Goal: Information Seeking & Learning: Learn about a topic

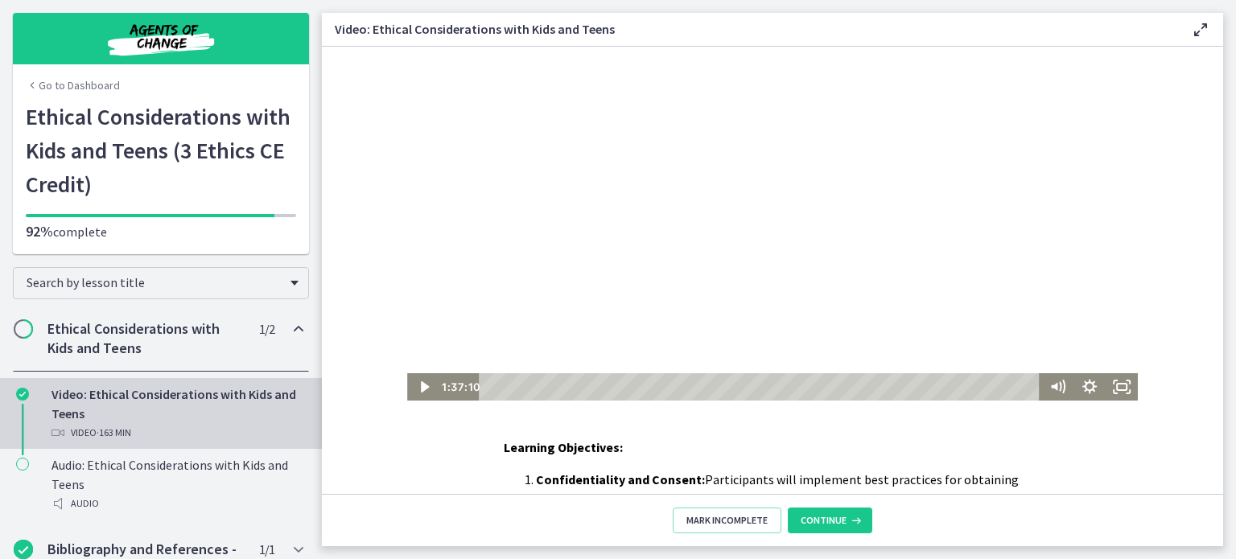
click at [626, 236] on div at bounding box center [772, 224] width 731 height 354
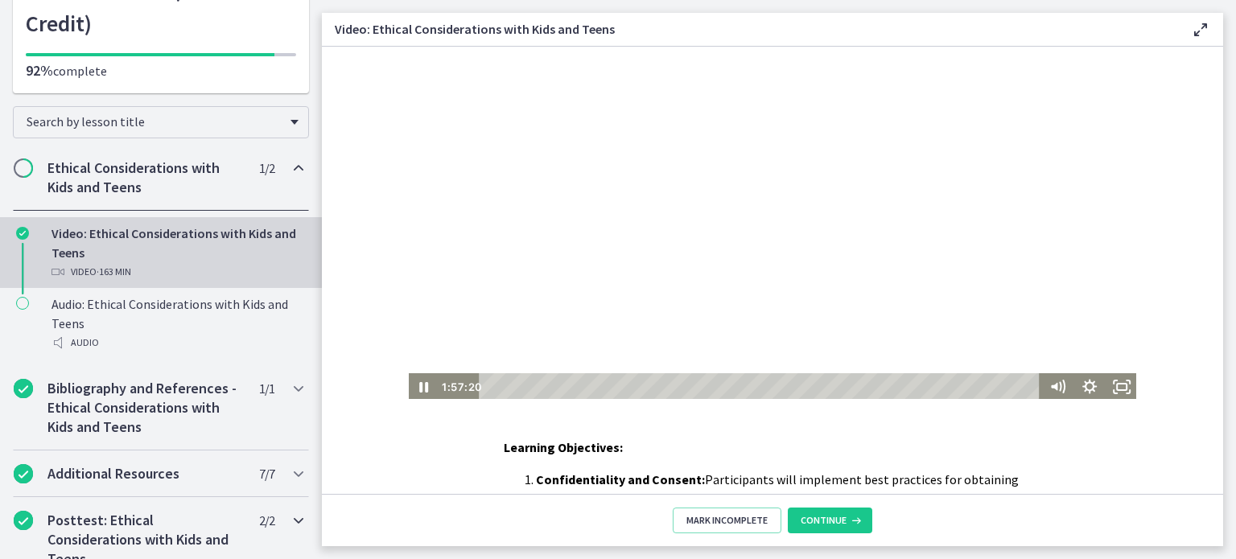
scroll to position [229, 0]
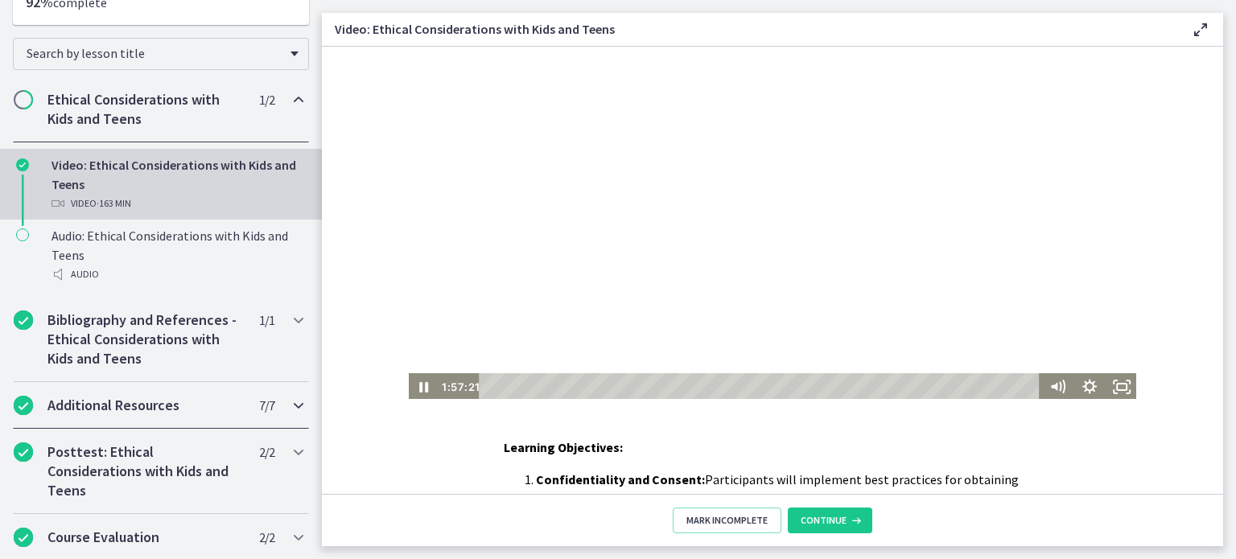
click at [289, 401] on icon "Chapters" at bounding box center [298, 405] width 19 height 19
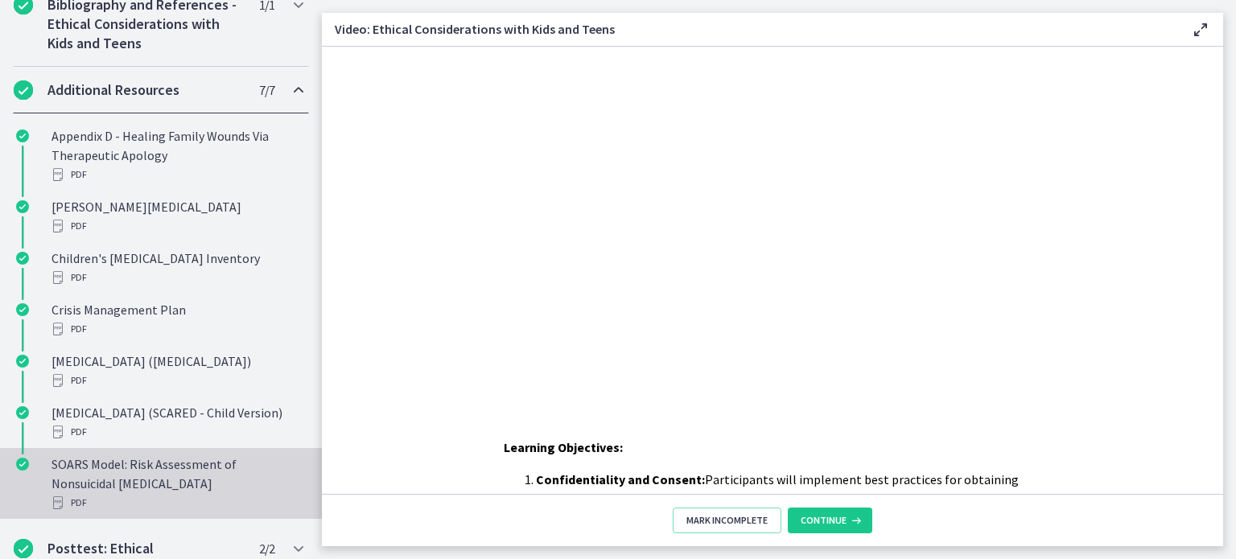
scroll to position [471, 0]
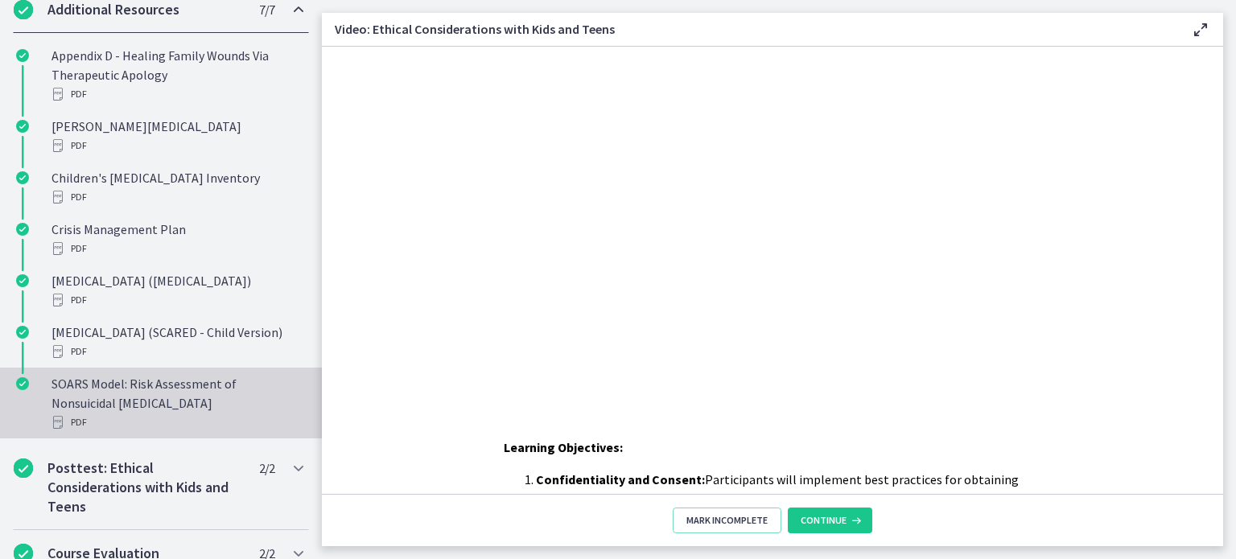
click at [133, 417] on div "SOARS Model: Risk Assessment of Nonsuicidal Self-Injury PDF" at bounding box center [177, 403] width 251 height 58
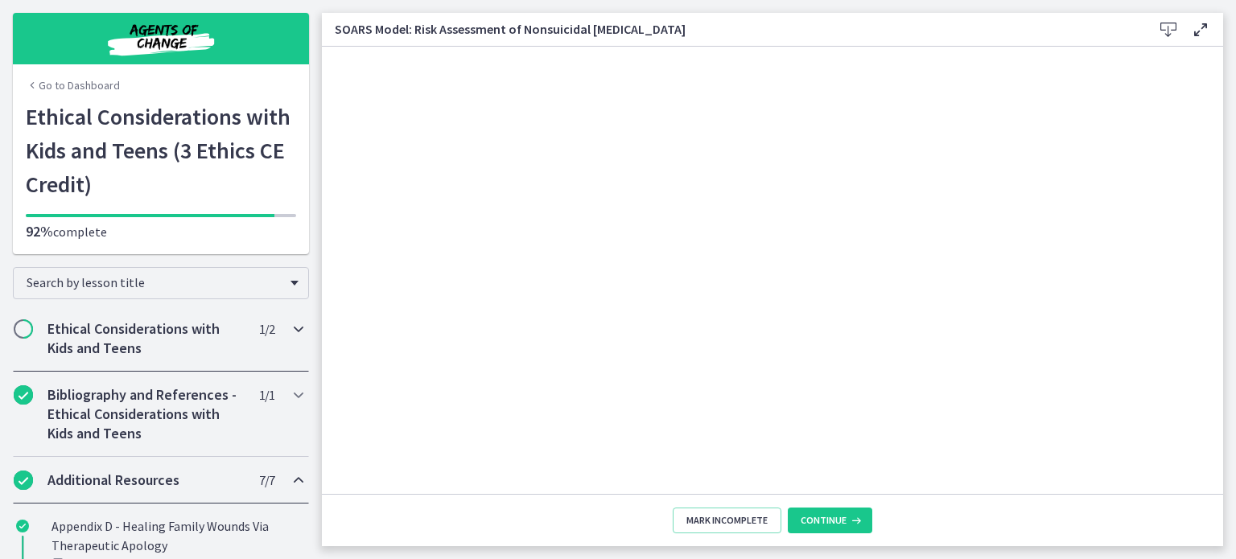
click at [97, 346] on h2 "Ethical Considerations with Kids and Teens" at bounding box center [145, 339] width 196 height 39
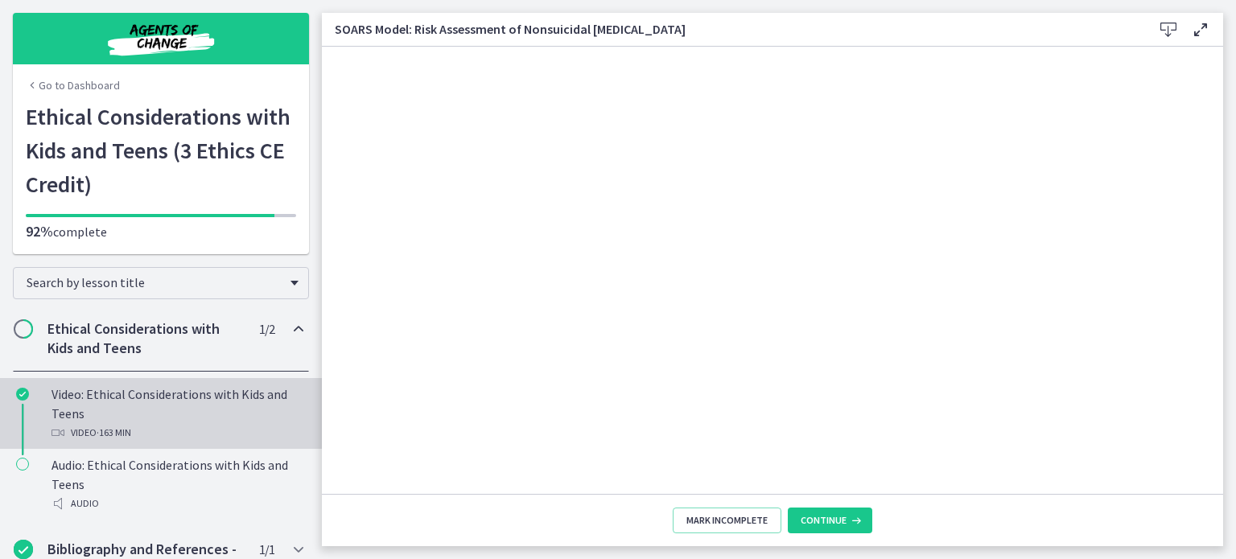
click at [171, 417] on div "Video: Ethical Considerations with Kids and Teens Video · 163 min" at bounding box center [177, 414] width 251 height 58
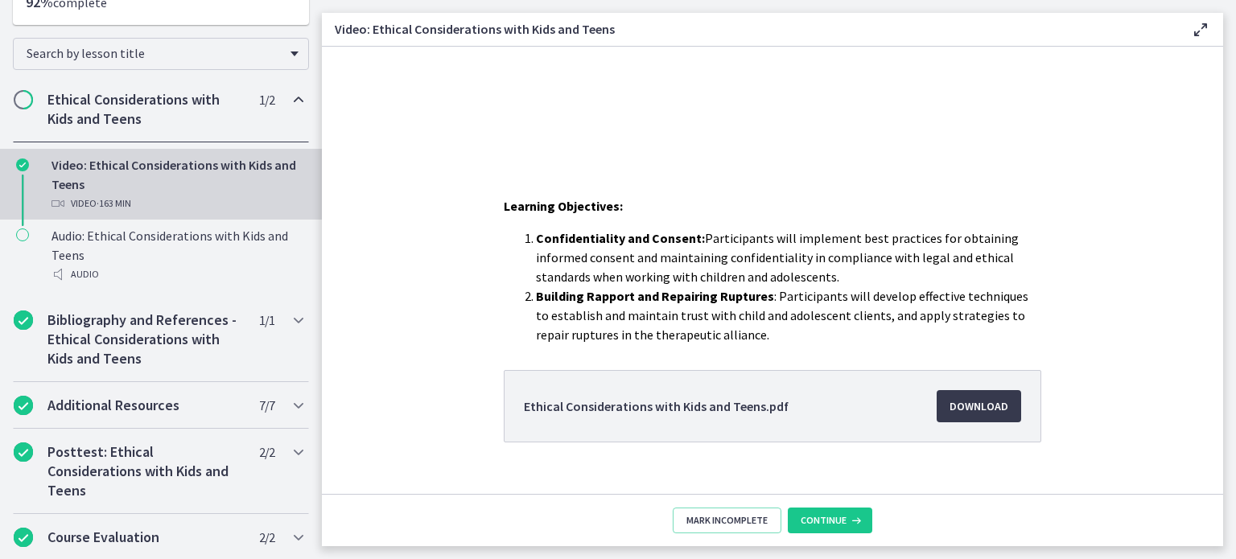
scroll to position [266, 0]
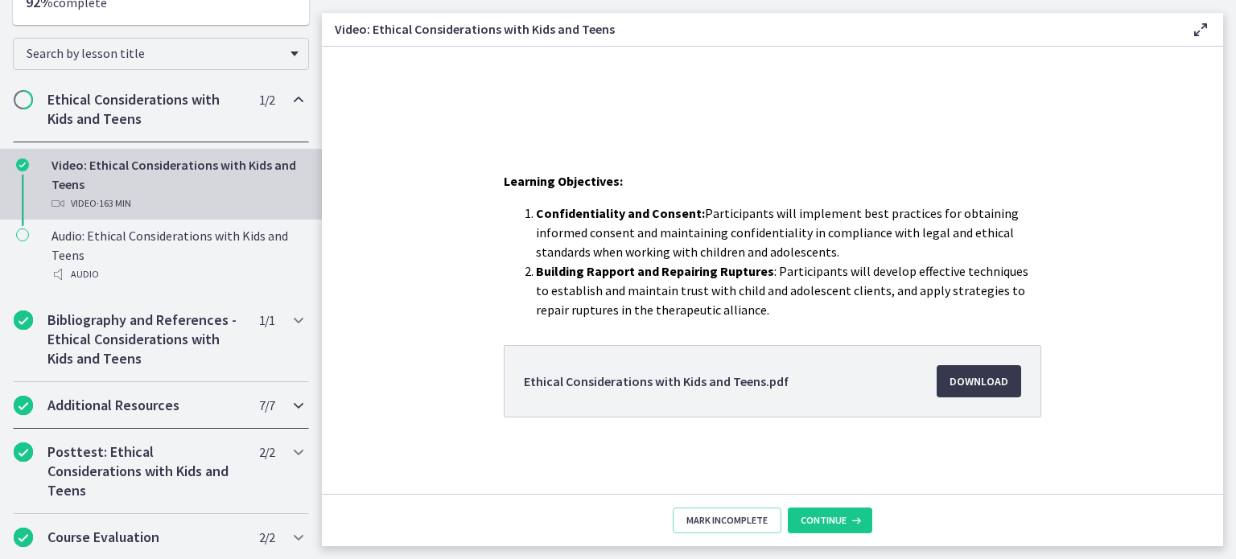
click at [289, 403] on icon "Chapters" at bounding box center [298, 405] width 19 height 19
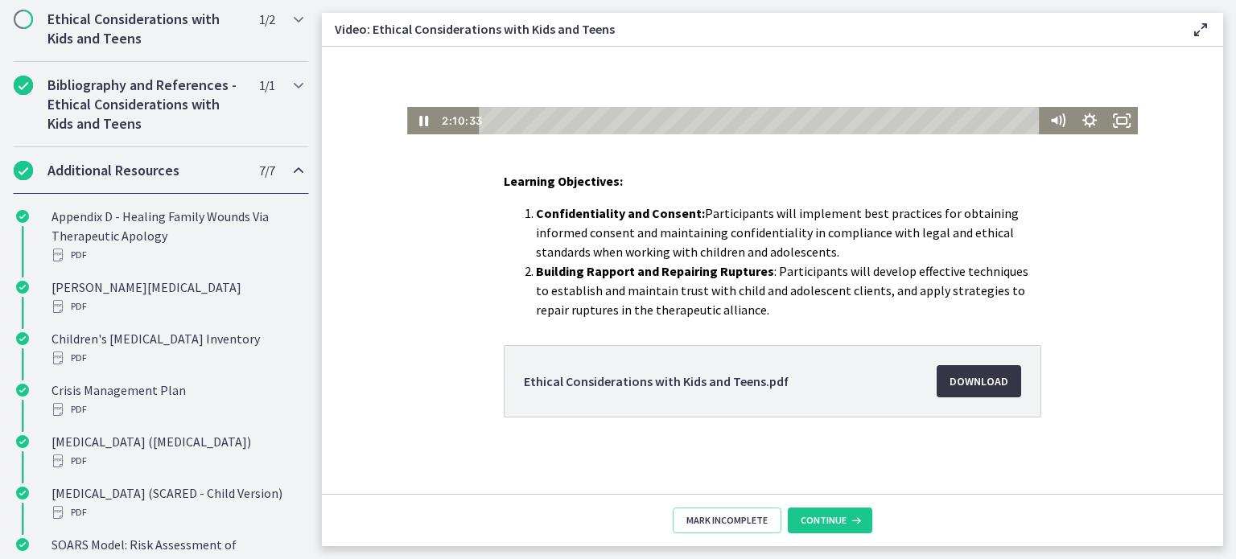
scroll to position [0, 0]
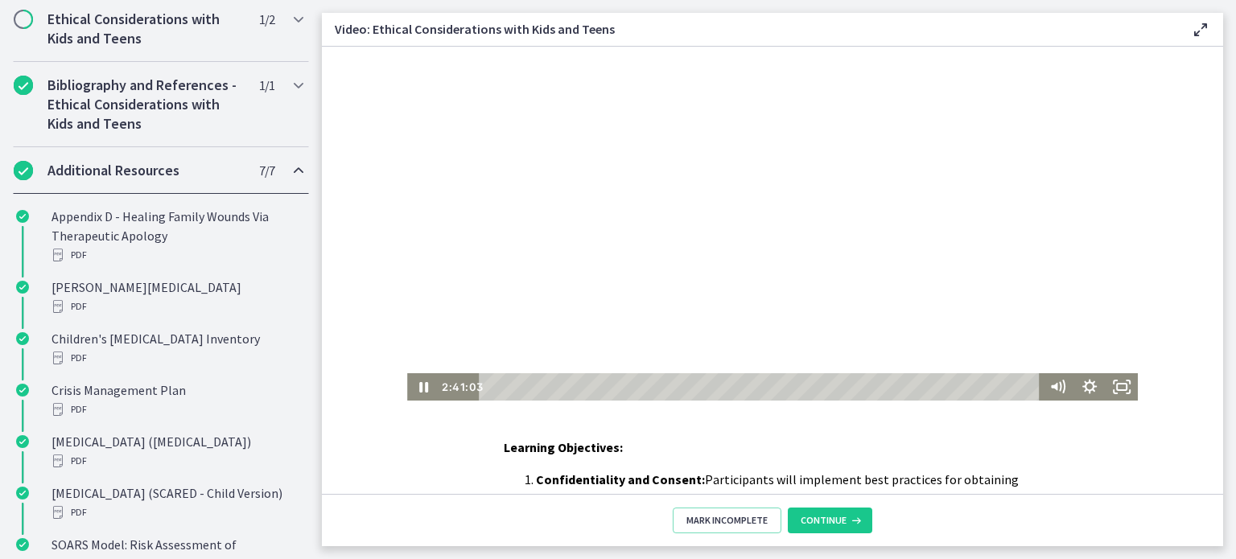
click at [765, 225] on div at bounding box center [772, 224] width 731 height 354
drag, startPoint x: 644, startPoint y: 357, endPoint x: 675, endPoint y: 308, distance: 57.6
click at [654, 333] on div at bounding box center [772, 224] width 731 height 354
drag, startPoint x: 793, startPoint y: 240, endPoint x: 814, endPoint y: 270, distance: 36.4
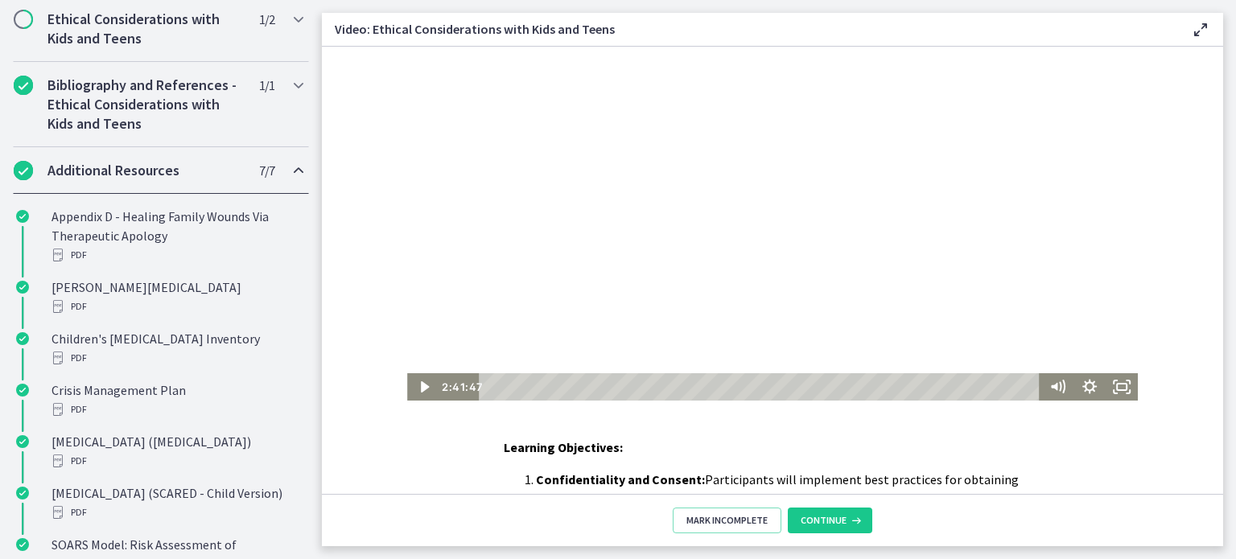
click at [792, 240] on div at bounding box center [772, 224] width 731 height 354
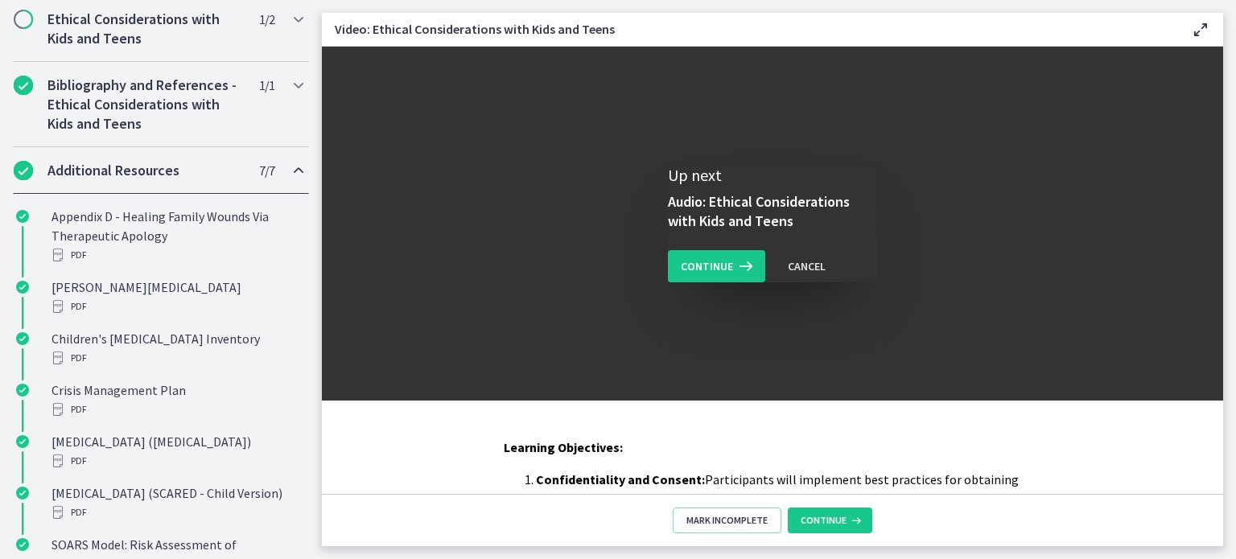
scroll to position [161, 0]
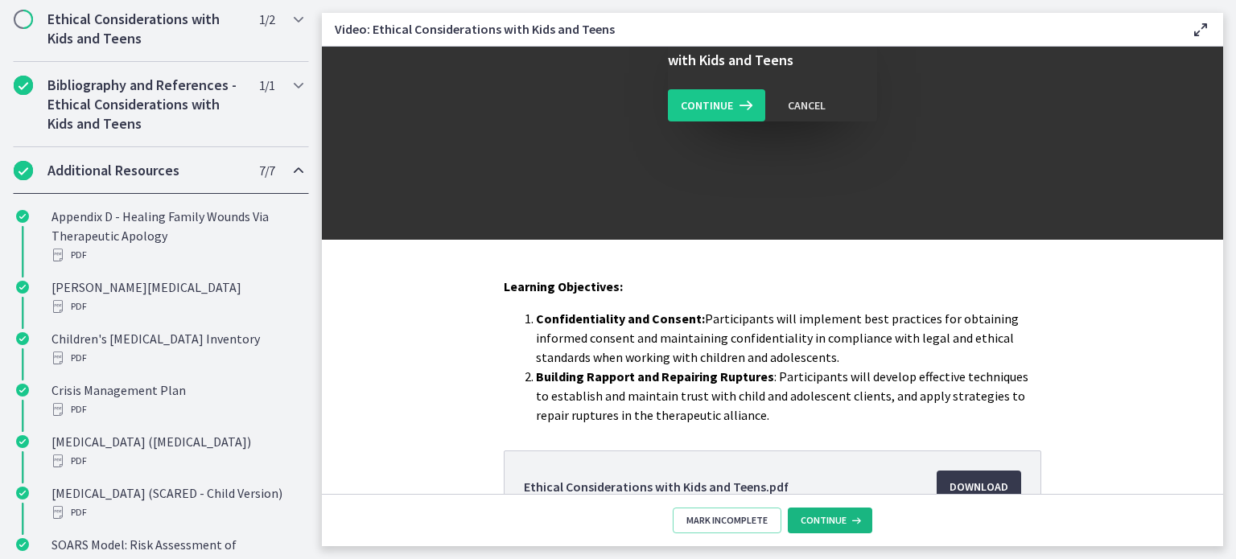
click at [847, 524] on icon at bounding box center [855, 520] width 16 height 13
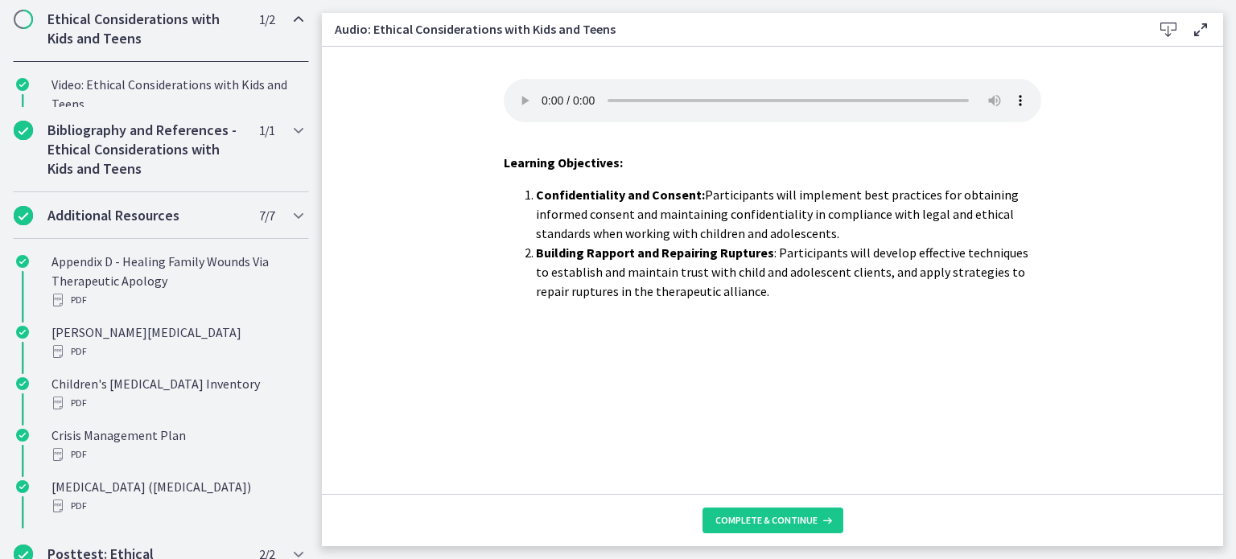
scroll to position [229, 0]
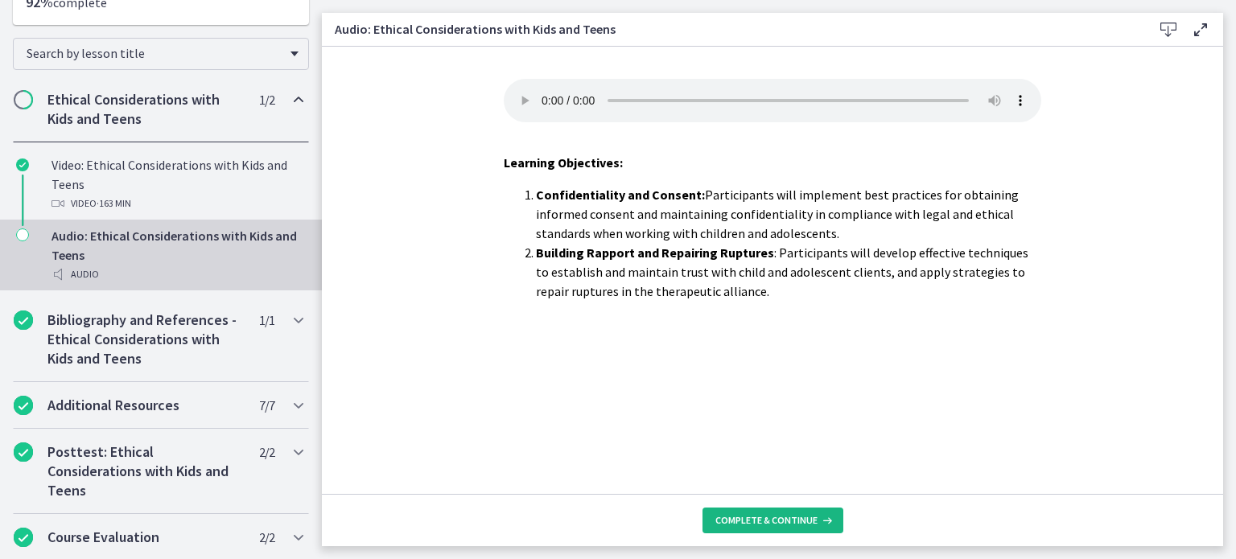
drag, startPoint x: 769, startPoint y: 522, endPoint x: 766, endPoint y: 494, distance: 28.3
click at [769, 522] on span "Complete & continue" at bounding box center [767, 520] width 102 height 13
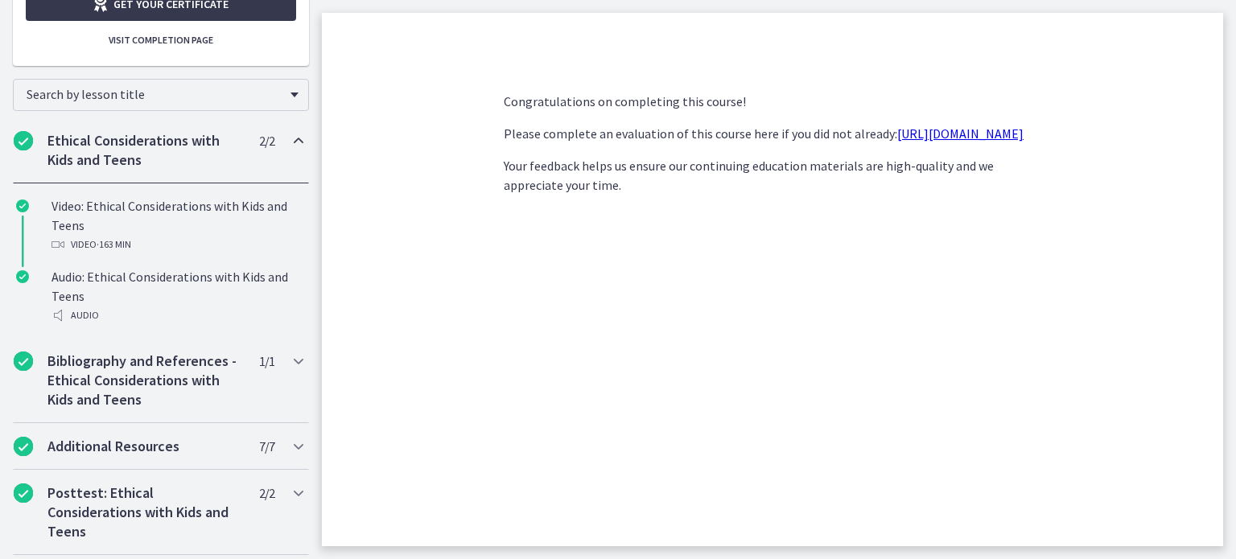
scroll to position [316, 0]
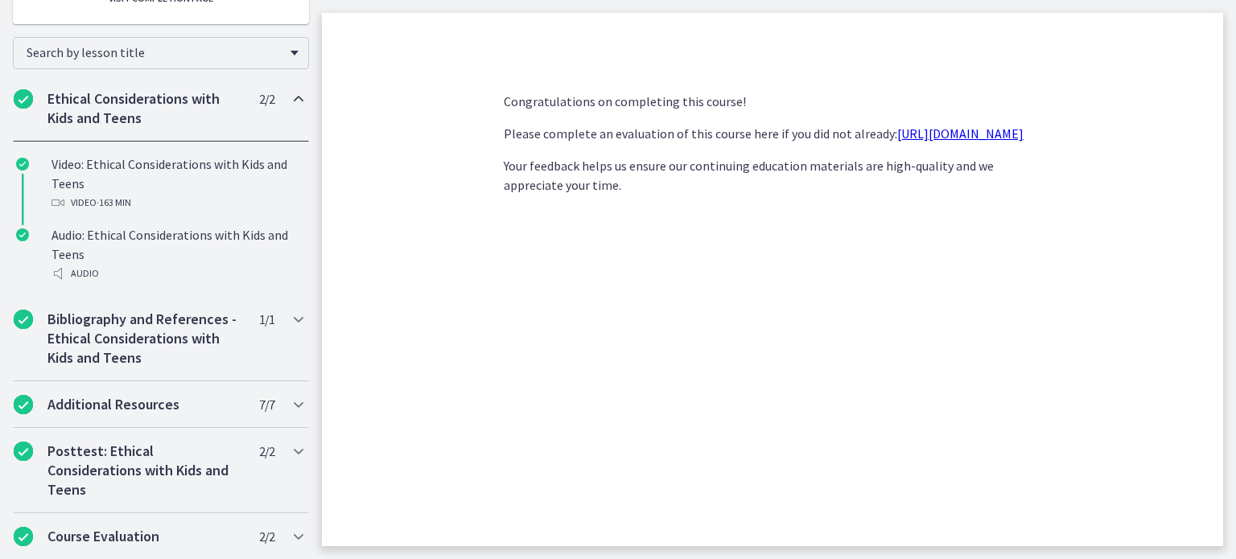
click at [897, 142] on link "https://forms.gle/NHq1DmrK6XcgvnNz7" at bounding box center [960, 134] width 126 height 16
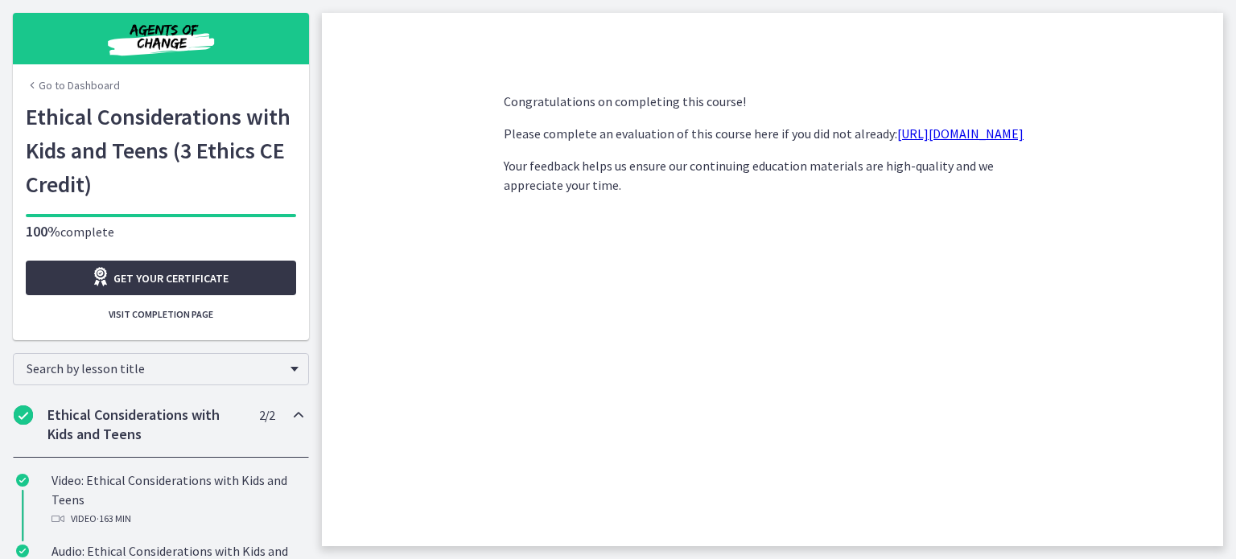
click at [208, 286] on span "Get your certificate" at bounding box center [170, 278] width 115 height 19
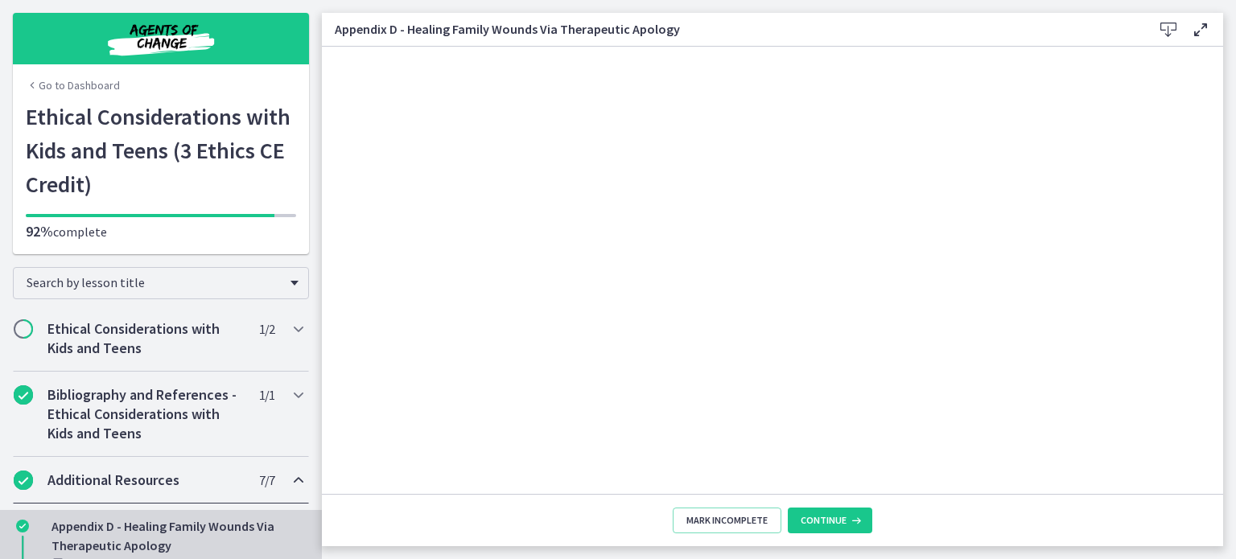
click at [1162, 35] on icon at bounding box center [1168, 29] width 19 height 19
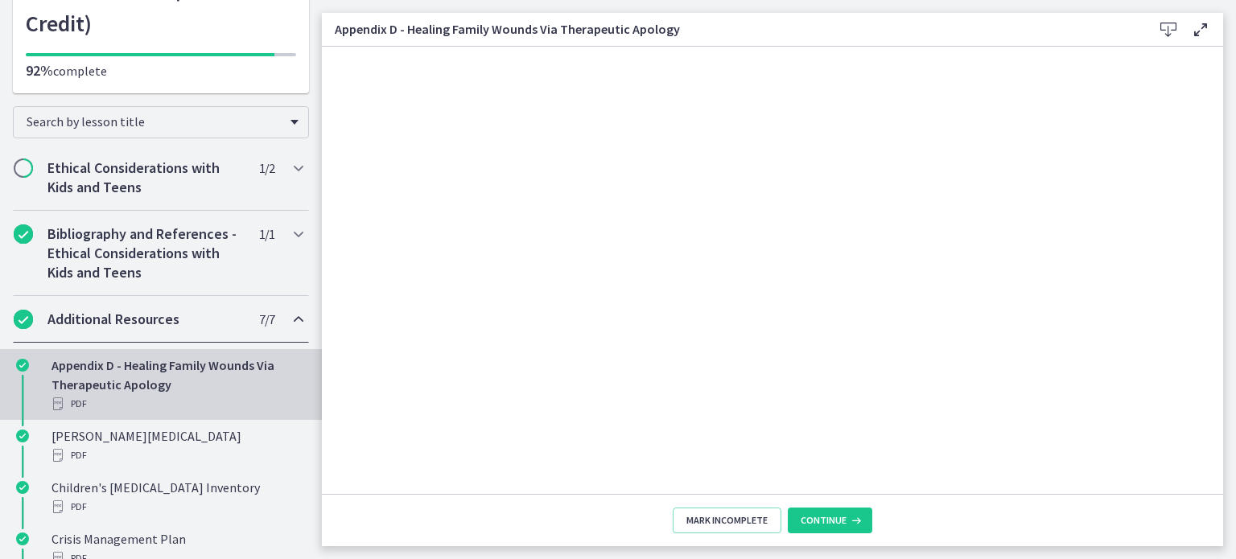
scroll to position [241, 0]
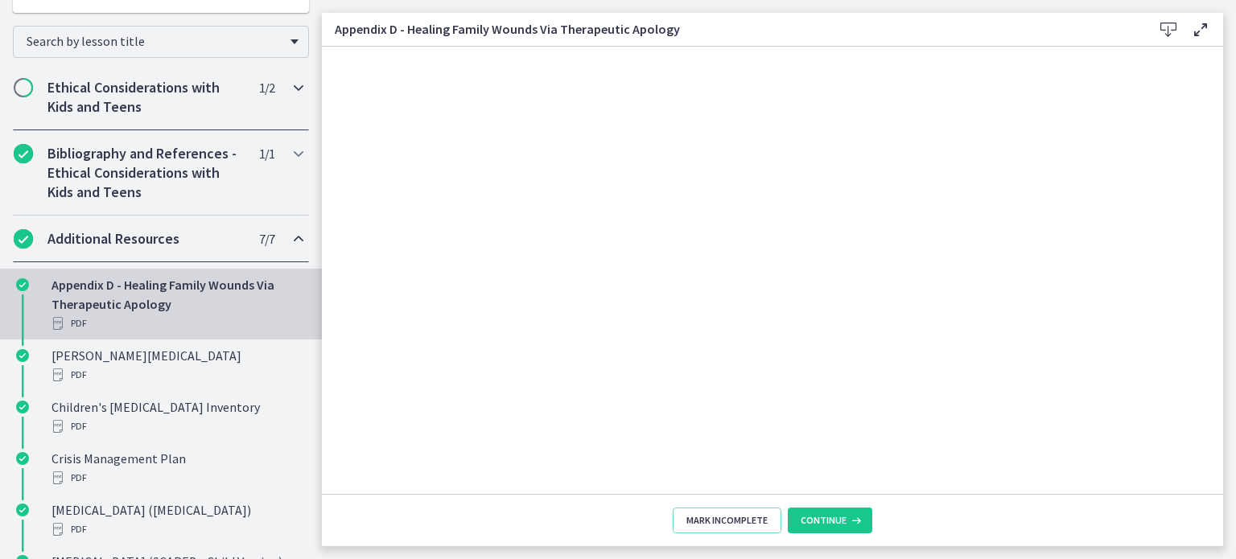
click at [289, 88] on icon "Chapters" at bounding box center [298, 87] width 19 height 19
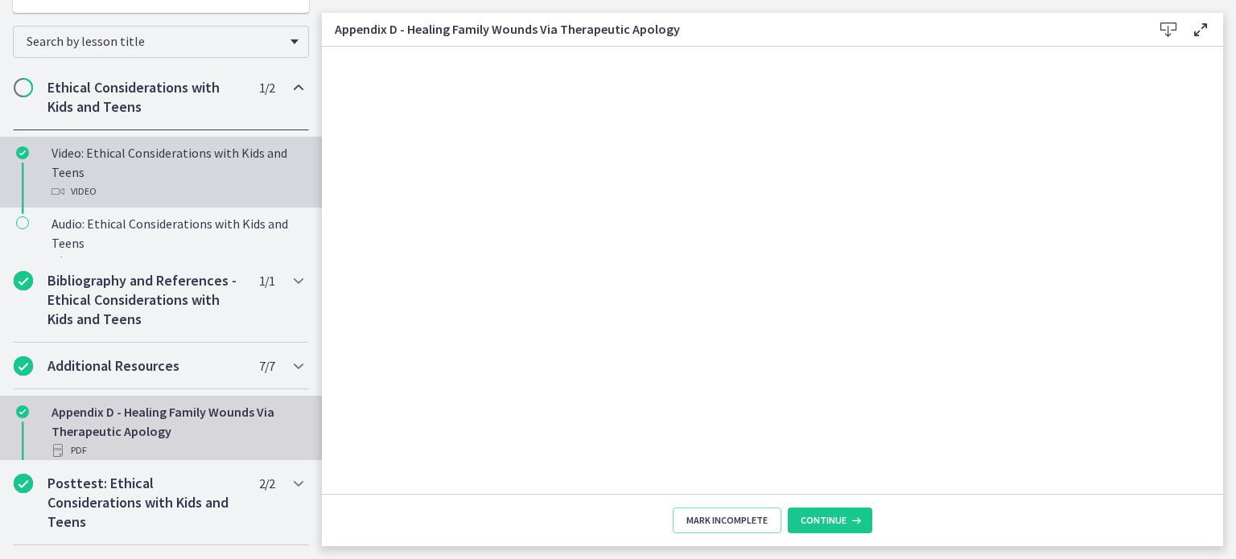
scroll to position [229, 0]
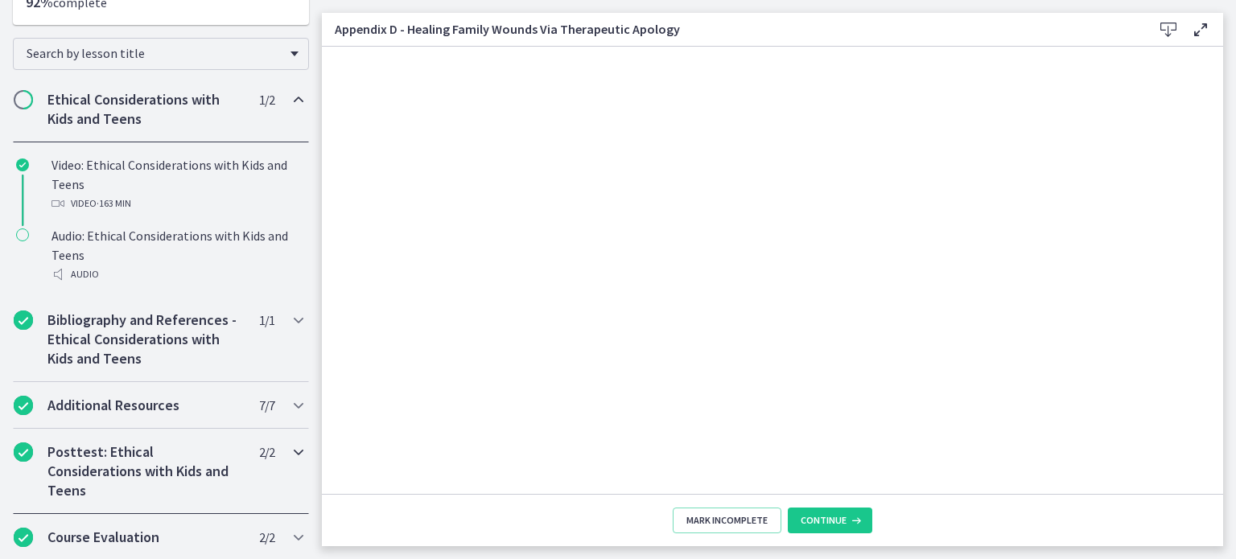
click at [289, 447] on icon "Chapters" at bounding box center [298, 452] width 19 height 19
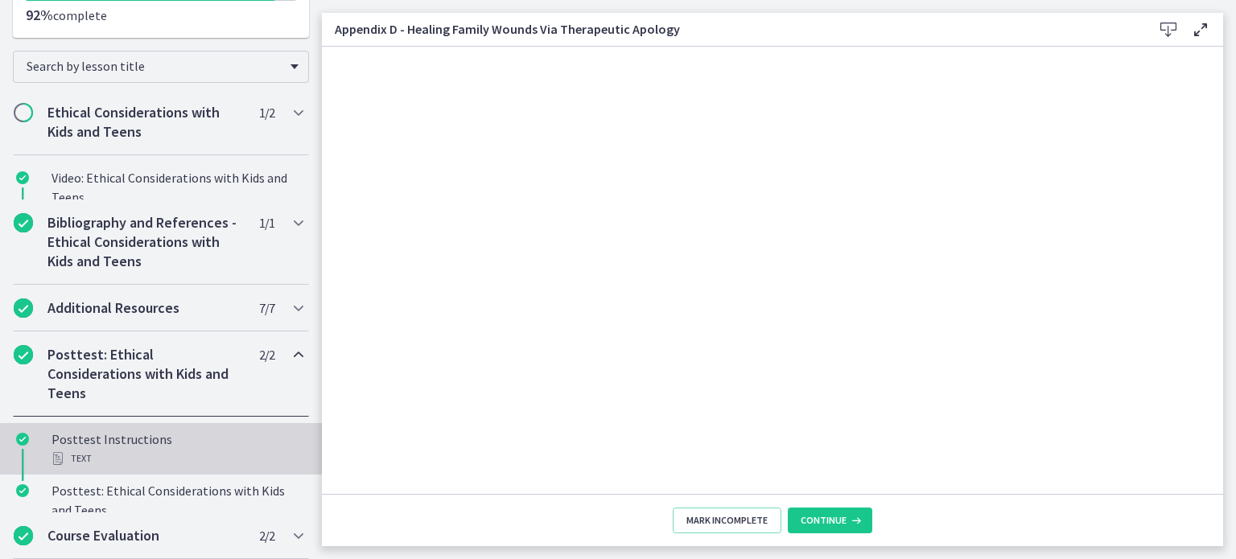
scroll to position [210, 0]
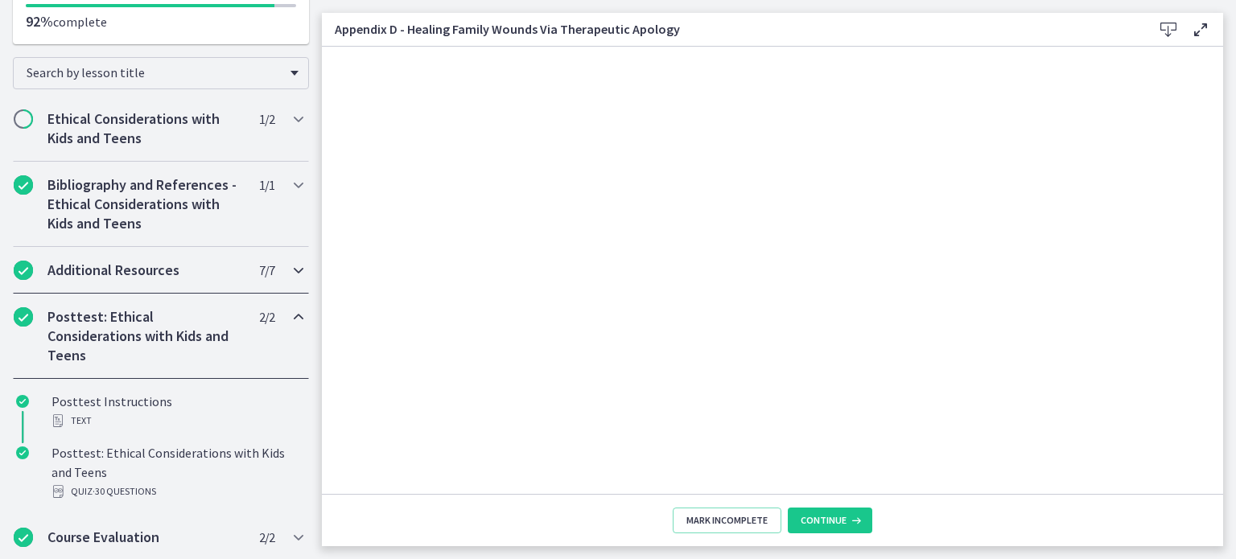
click at [289, 268] on icon "Chapters" at bounding box center [298, 270] width 19 height 19
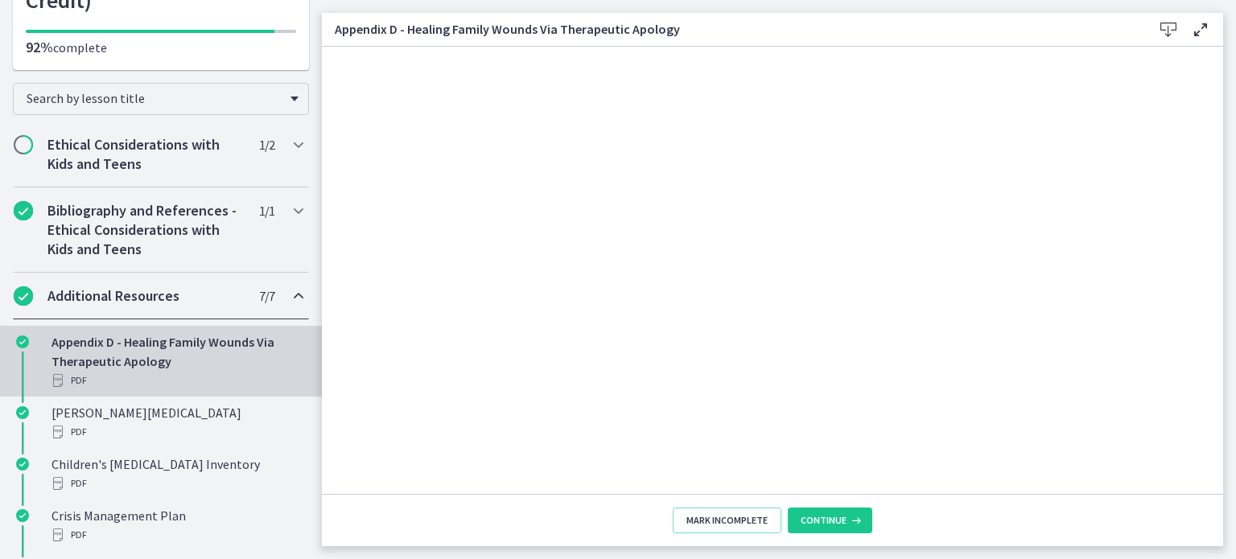
scroll to position [0, 0]
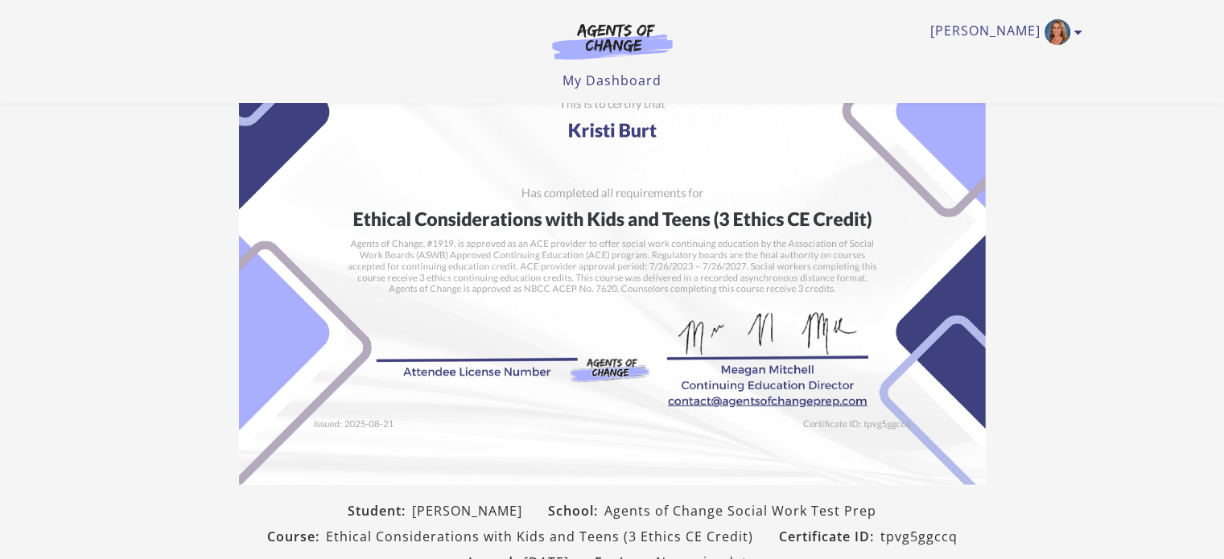
scroll to position [161, 0]
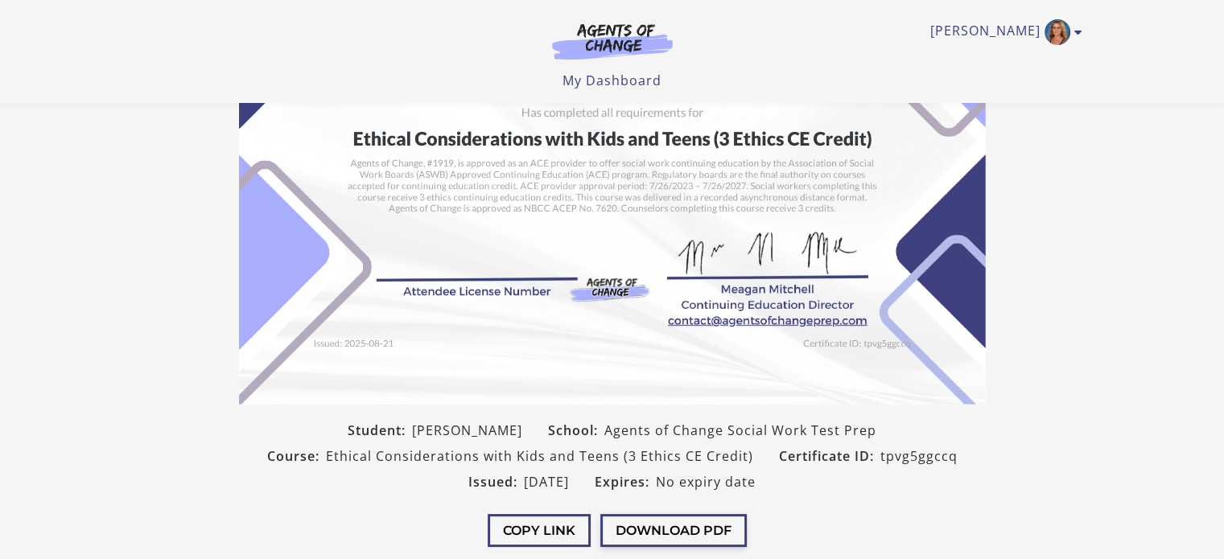
click at [662, 532] on button "Download PDF" at bounding box center [673, 530] width 146 height 33
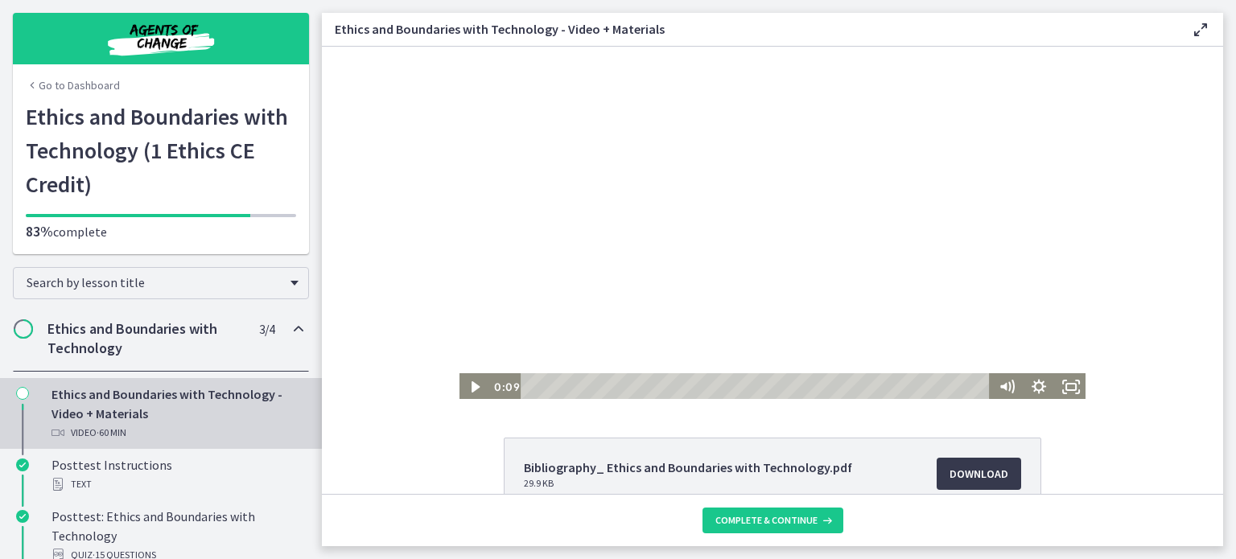
scroll to position [135, 0]
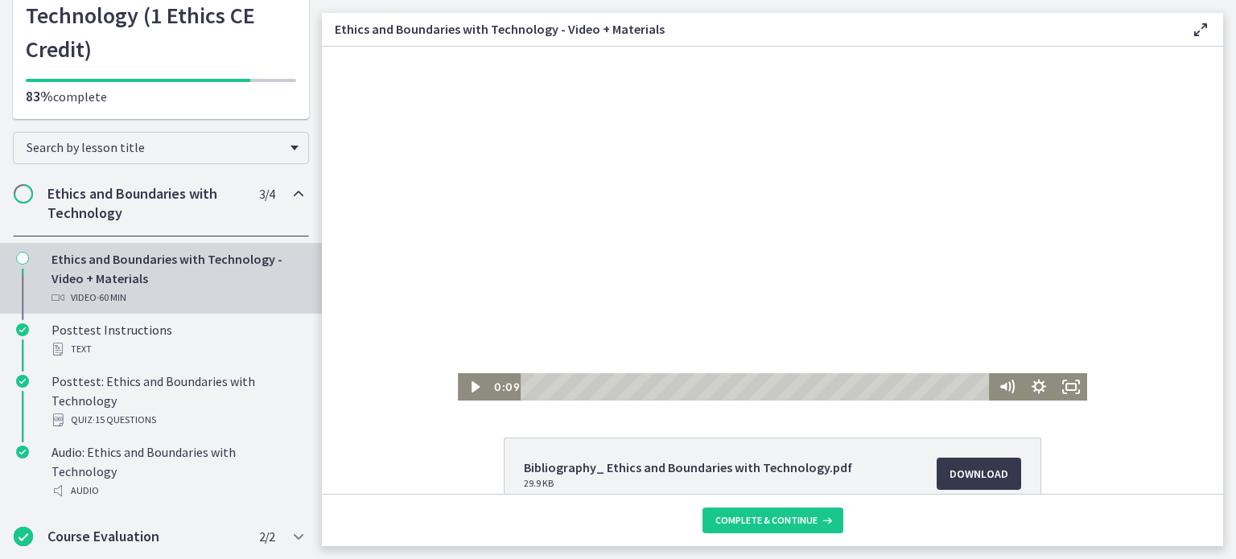
click at [753, 196] on div at bounding box center [772, 224] width 629 height 354
click at [463, 392] on icon "Pause" at bounding box center [474, 386] width 32 height 27
